Goal: Information Seeking & Learning: Learn about a topic

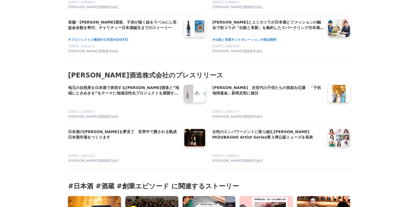
scroll to position [2779, 0]
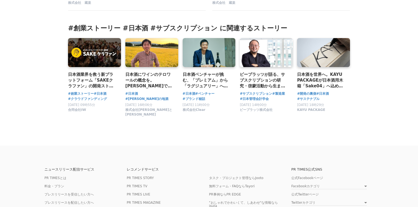
scroll to position [3162, 0]
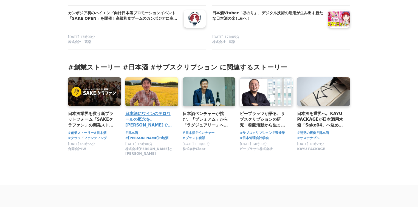
click at [161, 111] on h3 "日本酒にワインのテロワールの概念を。長野で酒造りと向き合う米農家の、オリジナル日本酒開発ストーリー" at bounding box center [149, 120] width 49 height 18
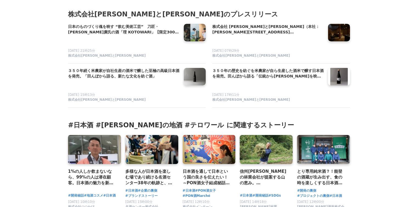
scroll to position [5540, 0]
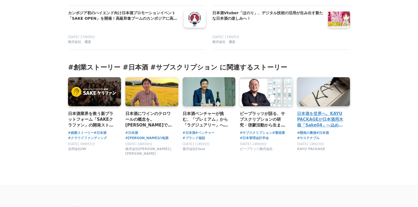
click at [330, 77] on link at bounding box center [323, 92] width 55 height 30
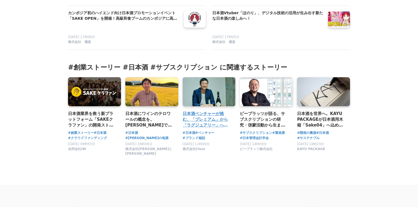
click at [200, 111] on h3 "日本酒ベンチャーが挑む、「プレミアム」から「ラグジュアリー」への転換" at bounding box center [207, 120] width 49 height 18
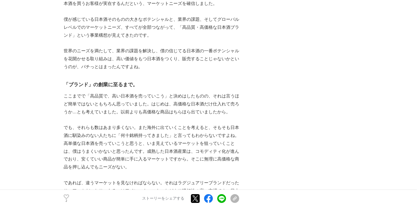
scroll to position [1024, 0]
